Goal: Navigation & Orientation: Find specific page/section

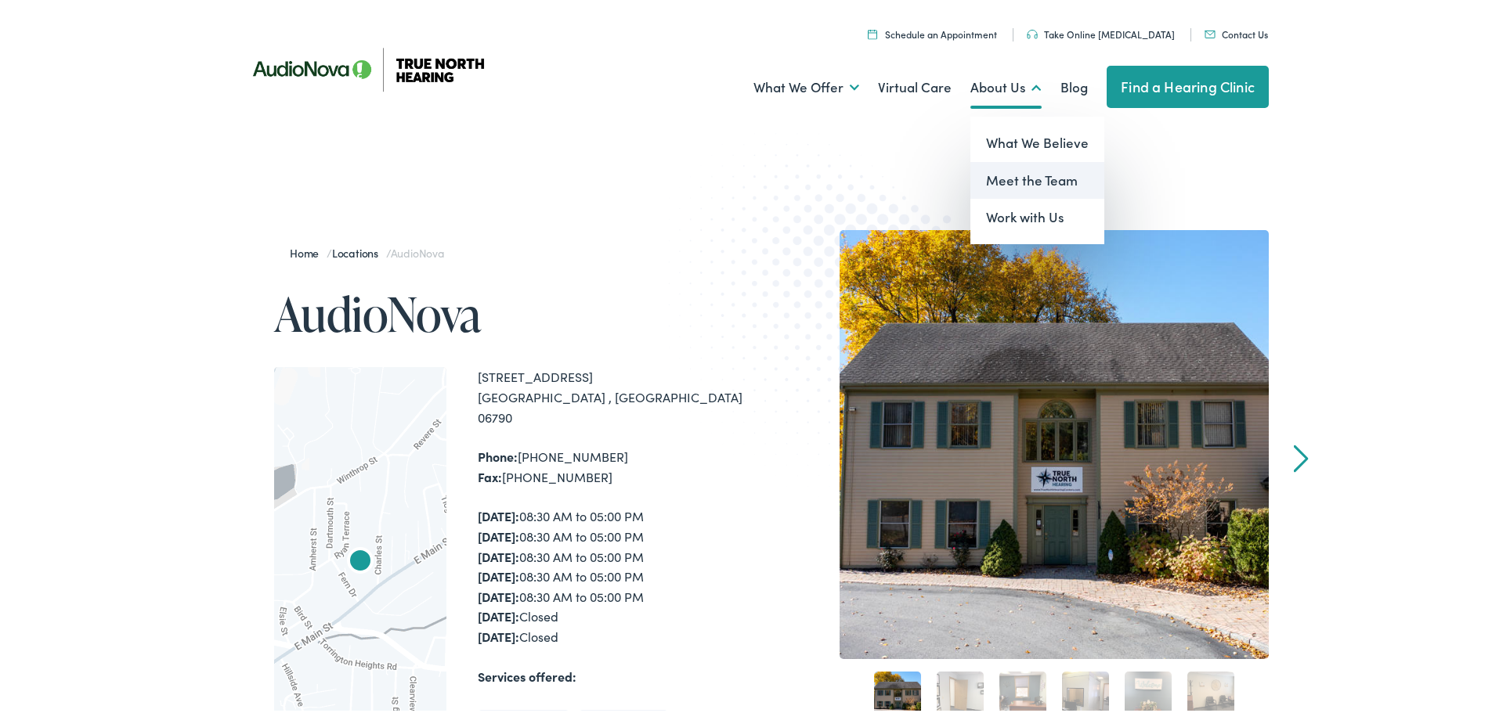
click at [1034, 174] on link "Meet the Team" at bounding box center [1037, 178] width 134 height 38
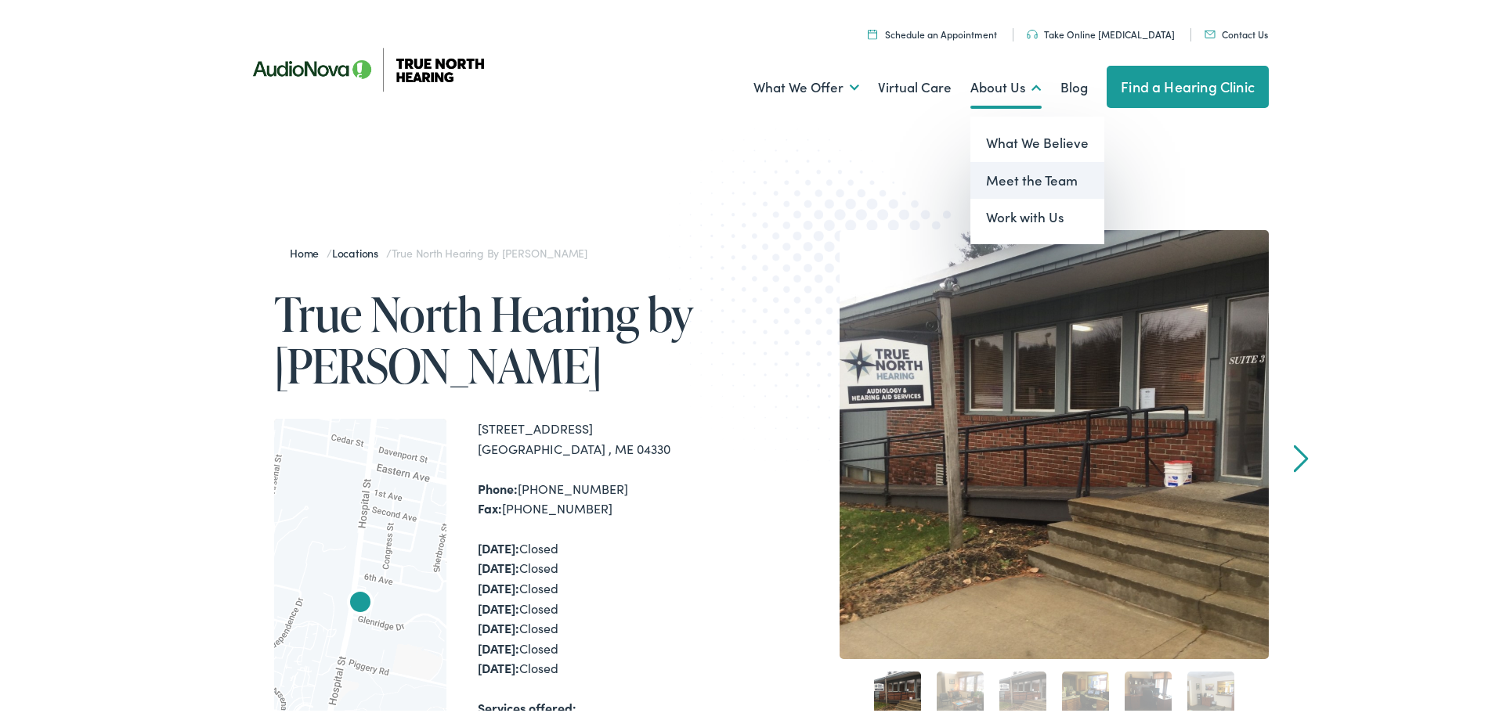
click at [987, 179] on link "Meet the Team" at bounding box center [1037, 178] width 134 height 38
